Goal: Task Accomplishment & Management: Complete application form

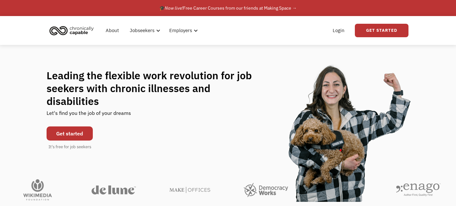
click at [73, 129] on link "Get started" at bounding box center [70, 134] width 46 height 14
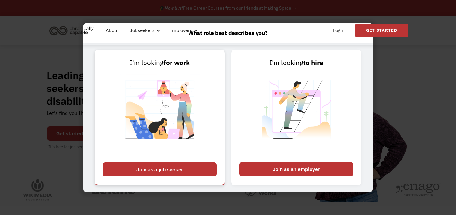
click at [178, 170] on div "Join as a job seeker" at bounding box center [160, 170] width 114 height 14
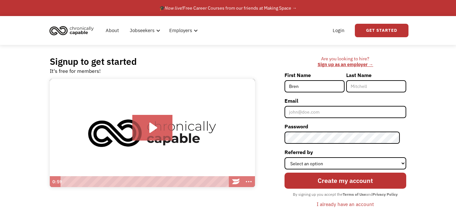
type input "[PERSON_NAME]"
type input "Riddle"
type input "Brent"
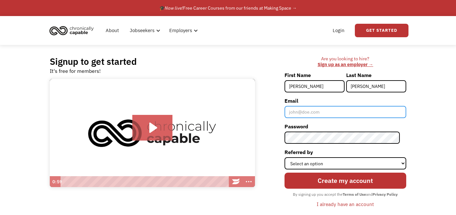
click at [321, 112] on input "Email" at bounding box center [346, 112] width 122 height 12
type input "ridd77@gmail.com"
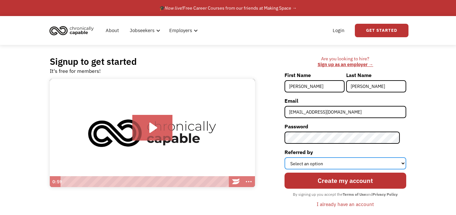
click at [360, 162] on select "Select an option Instagram Facebook Twitter Search Engine News Article Word of …" at bounding box center [346, 163] width 122 height 12
select select "Search Engine"
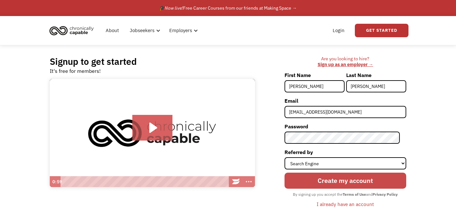
click at [361, 183] on input "Create my account" at bounding box center [346, 181] width 122 height 16
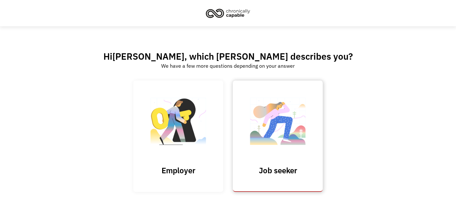
click at [275, 147] on img at bounding box center [278, 125] width 64 height 63
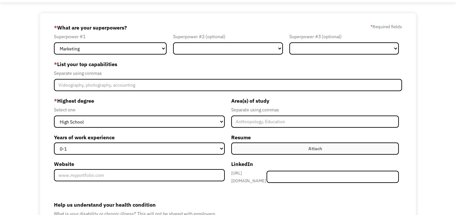
scroll to position [28, 0]
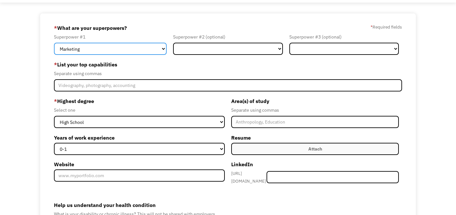
click at [140, 51] on select "Marketing Human Resources Finance Technology Operations Sales Industrial & Manu…" at bounding box center [110, 49] width 113 height 12
select select "Human Resources"
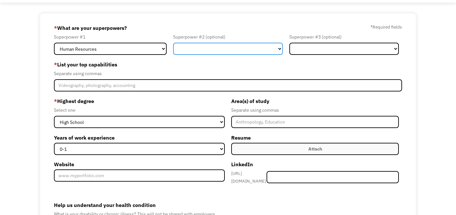
click at [206, 47] on select "Marketing Human Resources Finance Technology Operations Sales Industrial & Manu…" at bounding box center [228, 49] width 110 height 12
select select "Sales"
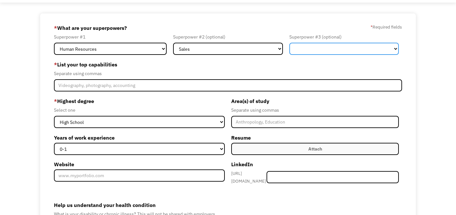
click at [300, 49] on select "Marketing Human Resources Finance Technology Operations Sales Industrial & Manu…" at bounding box center [345, 49] width 110 height 12
click at [309, 51] on select "Marketing Human Resources Finance Technology Operations Sales Industrial & Manu…" at bounding box center [345, 49] width 110 height 12
select select "Healthcare"
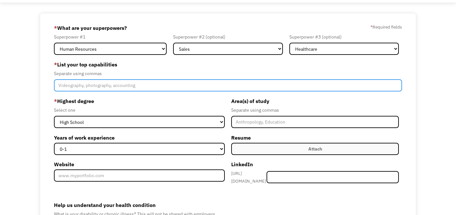
click at [73, 86] on input "Member-Create-Step1" at bounding box center [228, 85] width 349 height 12
click at [79, 87] on input "Member-Create-Step1" at bounding box center [228, 85] width 349 height 12
paste input "Leadership & supervision Customer service & client care Sales, negotiation & ac…"
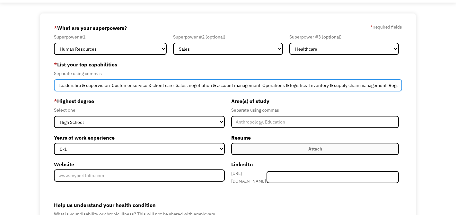
scroll to position [0, 191]
type input "Leadership & supervision Customer service & client care Sales, negotiation & ac…"
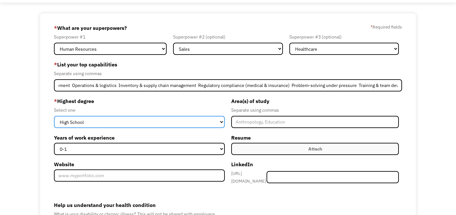
click at [85, 123] on select "High School Associates Bachelors Master's PhD" at bounding box center [139, 122] width 171 height 12
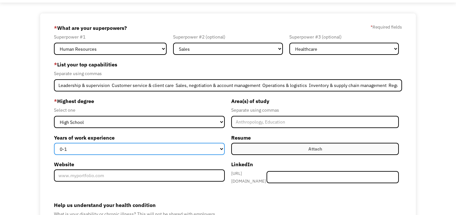
click at [160, 148] on select "0-1 2-4 5-10 11-15 15+" at bounding box center [139, 149] width 171 height 12
select select "15+"
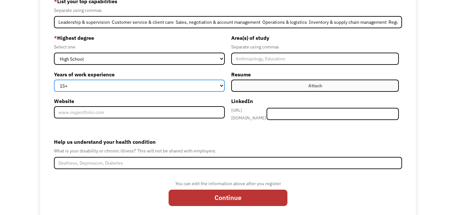
scroll to position [95, 0]
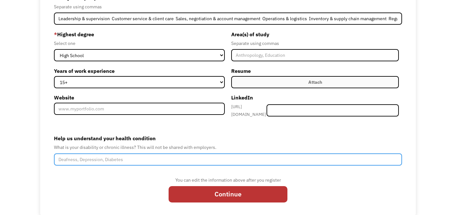
click at [81, 158] on input "Help us understand your health condition" at bounding box center [228, 160] width 349 height 12
click at [90, 157] on input "Ankylosing Spondolitis," at bounding box center [228, 160] width 349 height 12
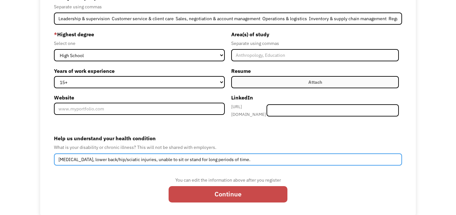
type input "Ankylosing Spondylitis, lower back/hip/sciatic injuries, unable to sit or stand…"
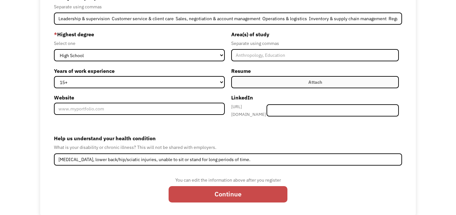
click at [210, 193] on input "Continue" at bounding box center [228, 194] width 119 height 16
type input "Please wait..."
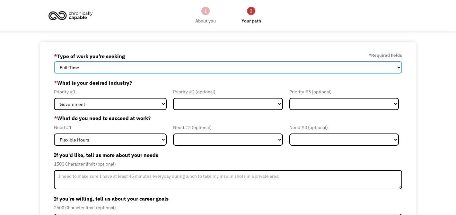
click at [225, 69] on select "Full-Time Part-Time Both Full-Time and Part-Time" at bounding box center [228, 67] width 349 height 12
select select "part-time"
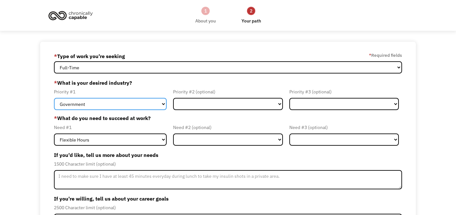
click at [163, 103] on select "Government Finance & Insurance Health & Social Care Tech & Engineering Creative…" at bounding box center [110, 104] width 113 height 12
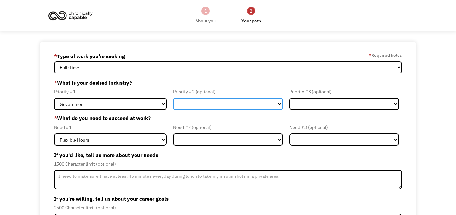
click at [204, 104] on select "Government Finance & Insurance Health & Social Care Tech & Engineering Creative…" at bounding box center [228, 104] width 110 height 12
select select "Health & Social Care"
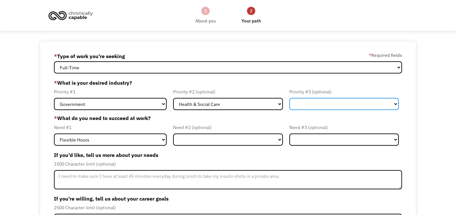
click at [299, 104] on select "Government Finance & Insurance Health & Social Care Tech & Engineering Creative…" at bounding box center [345, 104] width 110 height 12
select select "Education"
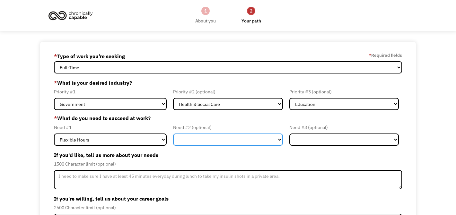
click at [195, 139] on select "Flexible Hours Remote Work Service Animal On-site Accommodations Visual Support…" at bounding box center [228, 140] width 110 height 12
select select "Remote Work"
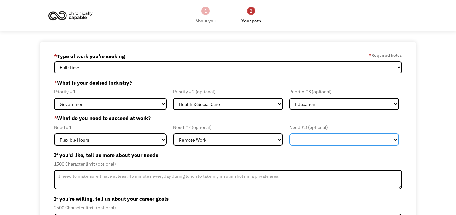
click at [296, 138] on select "Flexible Hours Remote Work Service Animal On-site Accommodations Visual Support…" at bounding box center [345, 140] width 110 height 12
select select "On-site Accommodations"
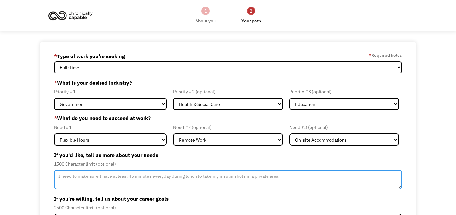
click at [69, 178] on textarea "Member-Update-Form-Step2" at bounding box center [228, 179] width 349 height 19
type textarea "i"
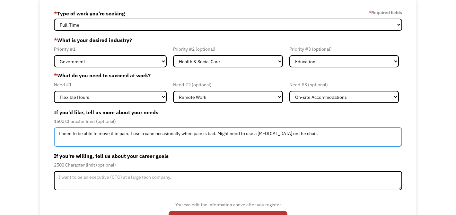
scroll to position [52, 0]
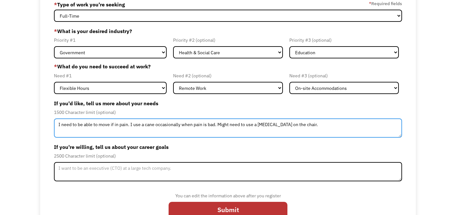
type textarea "I need to be able to move if in pain. I use a cane occasionally when pain is ba…"
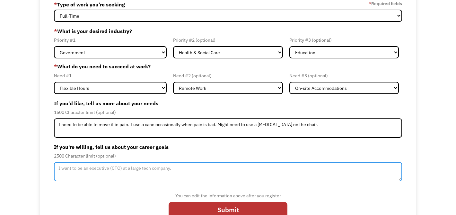
click at [69, 170] on textarea "Member-Update-Form-Step2" at bounding box center [228, 171] width 349 height 19
type textarea "I just want to help support my family. I'm good at sales but can't be on my fee…"
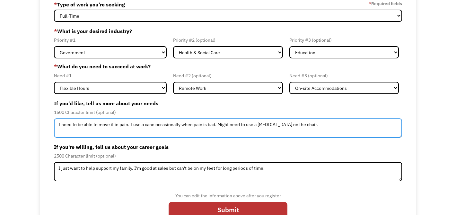
click at [316, 124] on textarea "I need to be able to move if in pain. I use a cane occasionally when pain is ba…" at bounding box center [228, 128] width 349 height 19
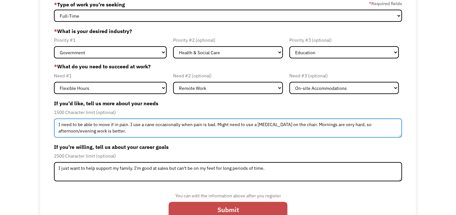
type textarea "I need to be able to move if in pain. I use a cane occasionally when pain is ba…"
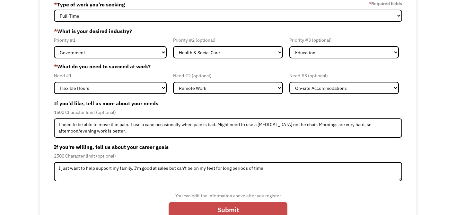
click at [245, 207] on input "Submit" at bounding box center [228, 210] width 119 height 16
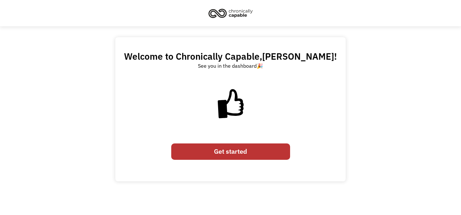
click at [252, 151] on link "Get started" at bounding box center [230, 152] width 119 height 16
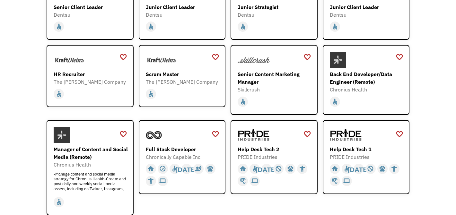
scroll to position [133, 0]
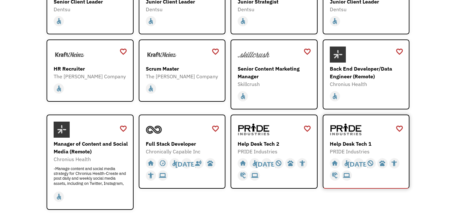
click at [357, 139] on div "Help Desk Tech 1 PRIDE Industries https://jobs.localjobnetwork.com/j/64773016" at bounding box center [367, 139] width 75 height 34
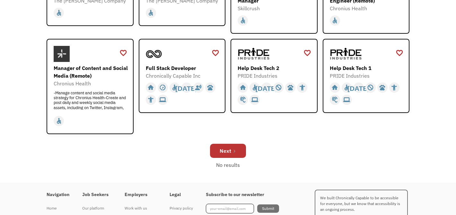
scroll to position [210, 0]
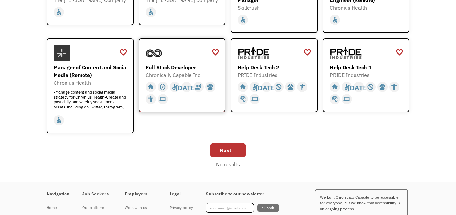
click at [197, 68] on div "Full Stack Developer" at bounding box center [183, 68] width 75 height 8
click at [237, 148] on link "Next" at bounding box center [228, 150] width 36 height 14
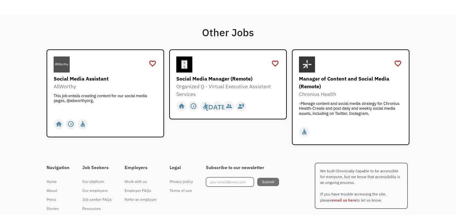
scroll to position [468, 0]
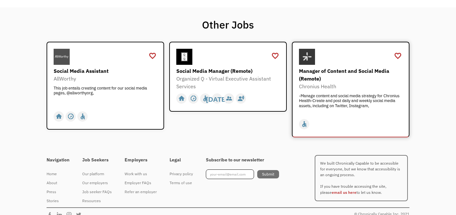
click at [345, 87] on div "Chronius Health" at bounding box center [351, 87] width 105 height 8
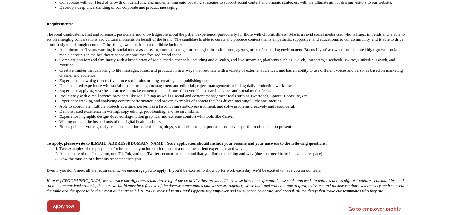
scroll to position [295, 0]
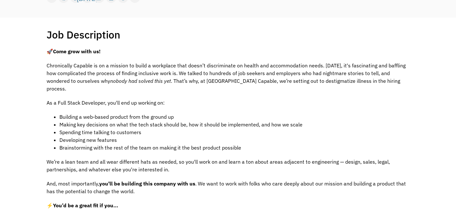
scroll to position [83, 0]
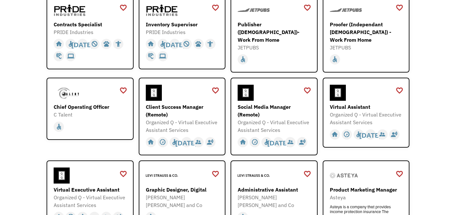
scroll to position [111, 0]
click at [365, 51] on div "home slow_motion_video accessible today not_interested supervisor_account recor…" at bounding box center [367, 58] width 75 height 14
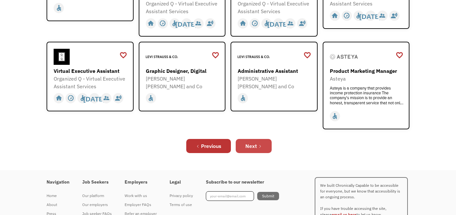
scroll to position [230, 0]
click at [258, 144] on icon "Next Page" at bounding box center [260, 146] width 4 height 4
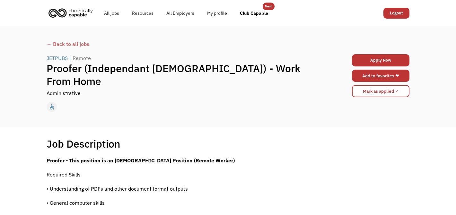
click at [371, 77] on link "Add to favorites ❤" at bounding box center [381, 76] width 58 height 12
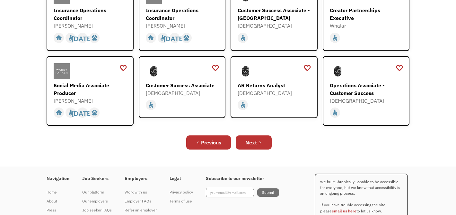
scroll to position [243, 0]
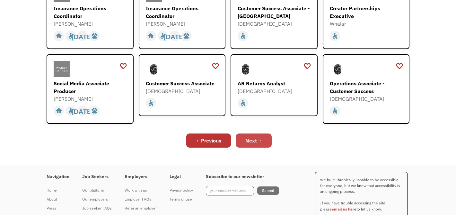
click at [259, 139] on icon "Next Page" at bounding box center [260, 141] width 4 height 4
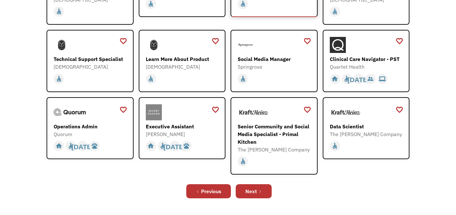
scroll to position [150, 0]
click at [261, 192] on icon "Next Page" at bounding box center [260, 192] width 4 height 4
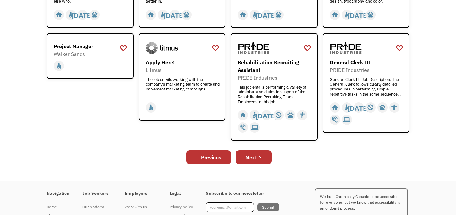
scroll to position [243, 0]
click at [255, 157] on div "Next" at bounding box center [252, 157] width 12 height 8
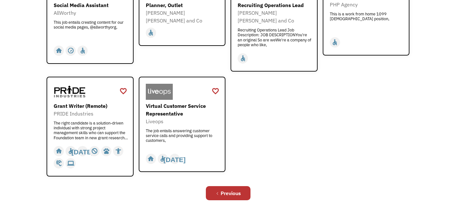
scroll to position [251, 0]
click at [94, 121] on div "The right candidate is a solution-driven individual with strong project managem…" at bounding box center [91, 130] width 75 height 19
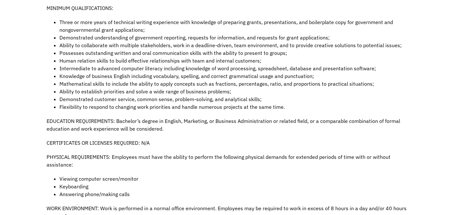
scroll to position [427, 0]
